Goal: Task Accomplishment & Management: Manage account settings

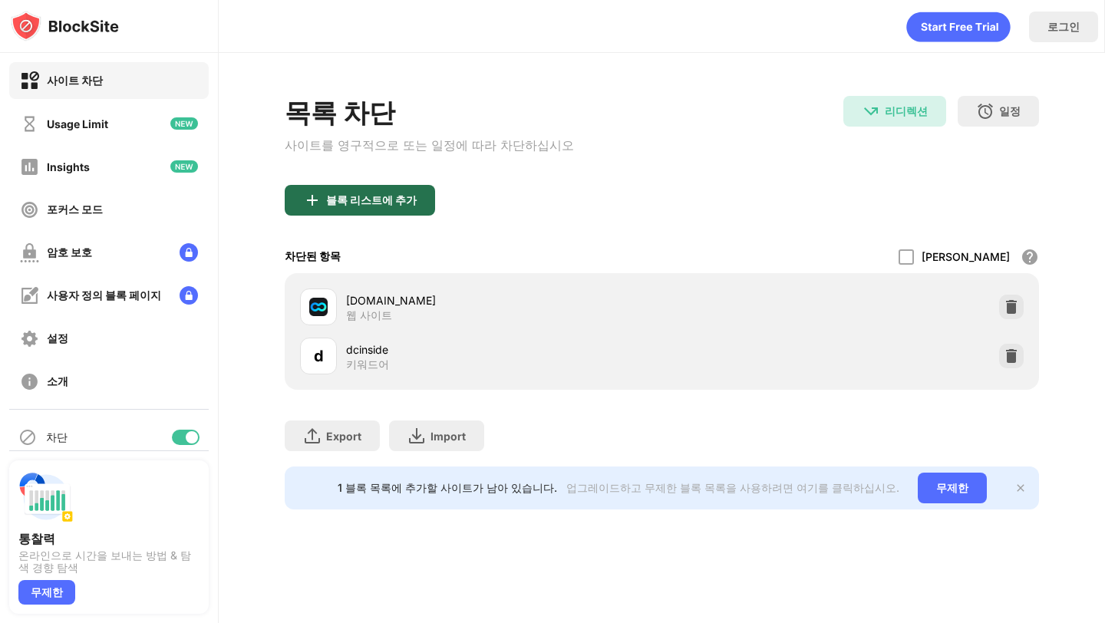
click at [350, 196] on div "블록 리스트에 추가" at bounding box center [360, 200] width 150 height 31
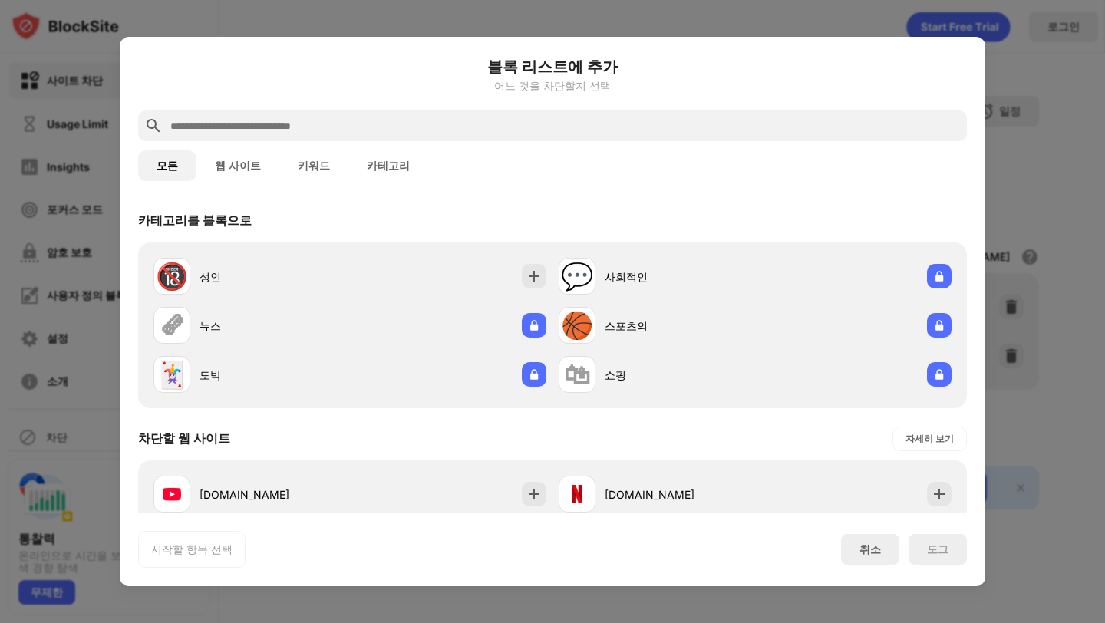
click at [375, 123] on input "text" at bounding box center [565, 126] width 792 height 18
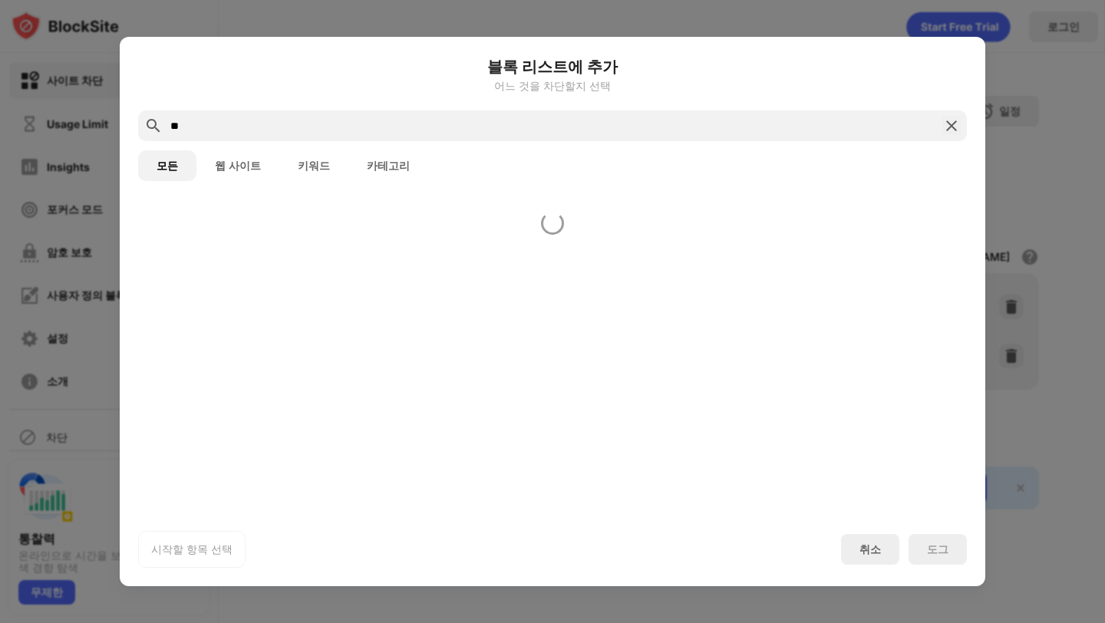
type input "*"
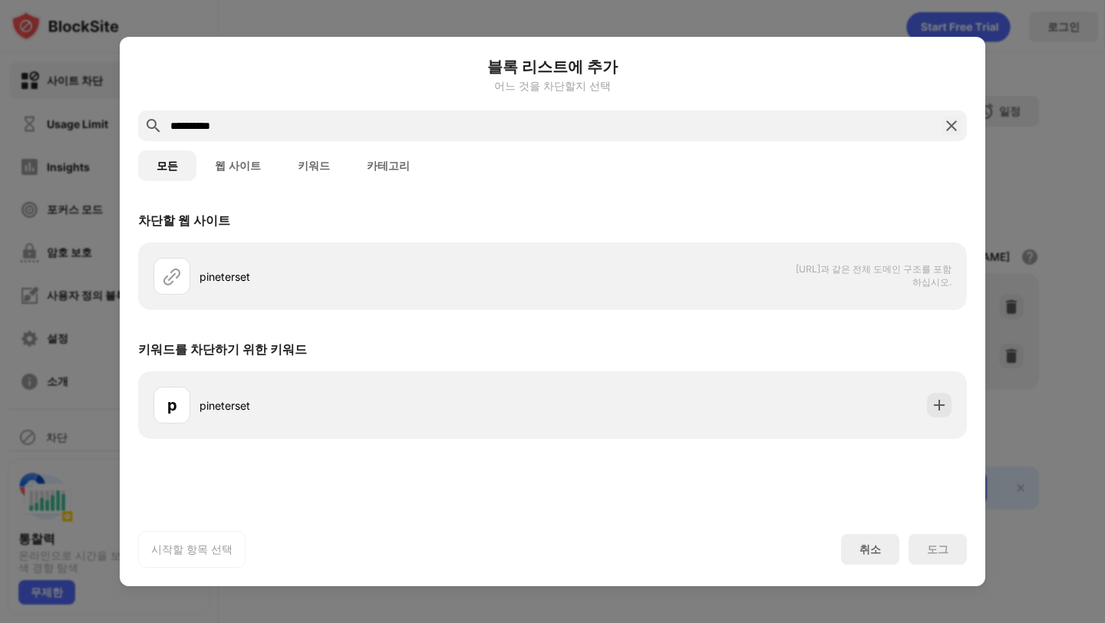
type input "**********"
click at [308, 162] on button "키워드" at bounding box center [313, 165] width 69 height 31
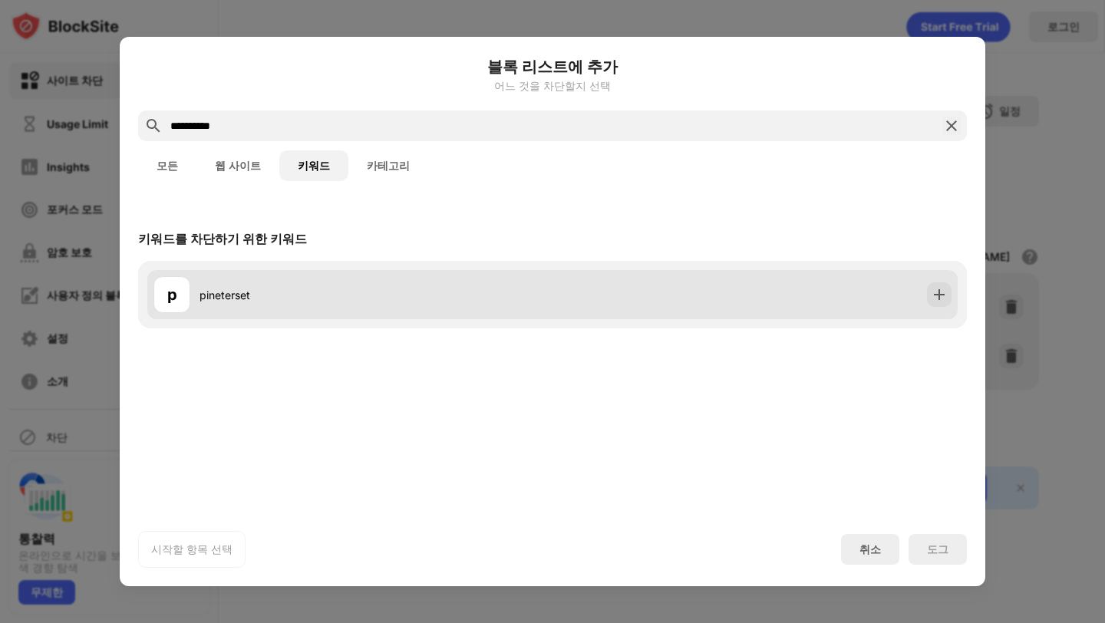
click at [951, 291] on div "p pineterset" at bounding box center [552, 294] width 810 height 49
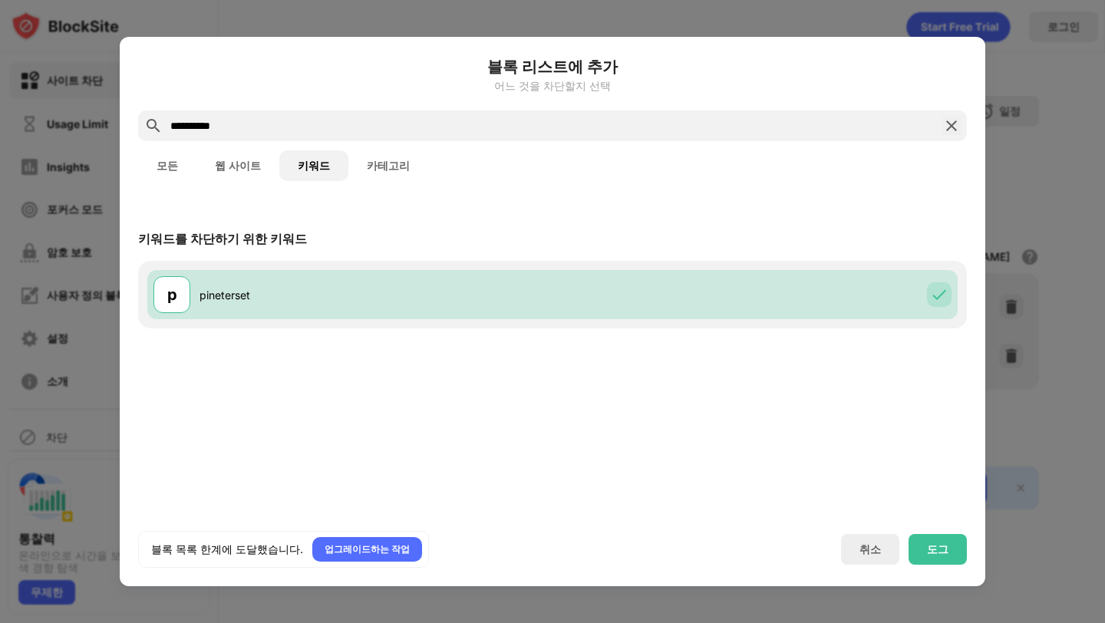
click at [935, 567] on div "블록 목록 한계에 도달했습니다. 업그레이드하는 작업 취소 도그" at bounding box center [552, 549] width 829 height 37
click at [944, 553] on div "도그" at bounding box center [937, 549] width 21 height 12
